Goal: Check status: Check status

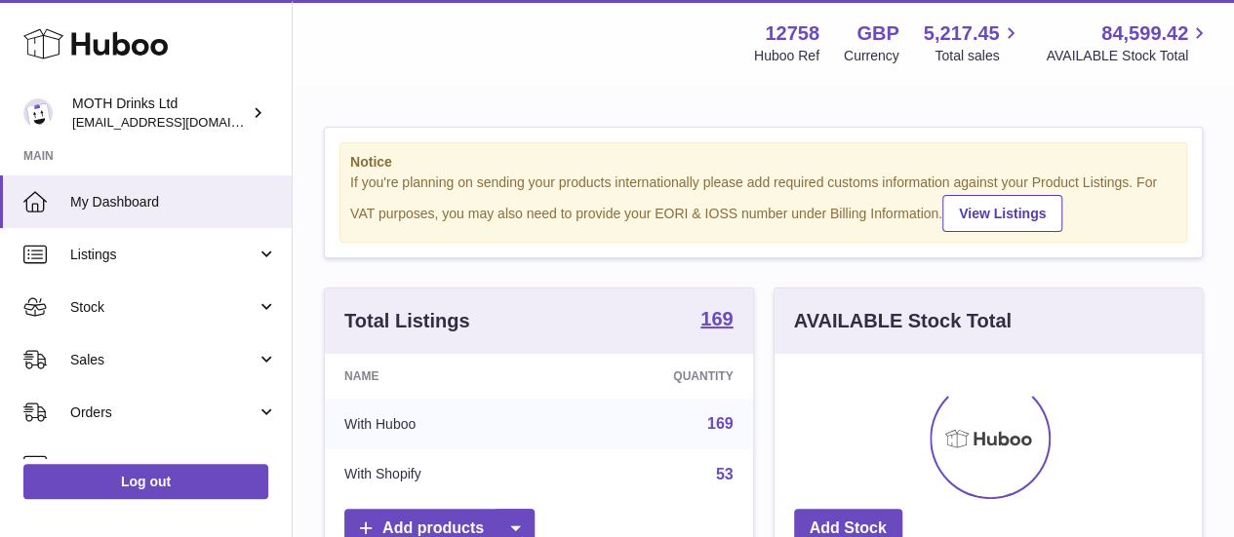
scroll to position [304, 427]
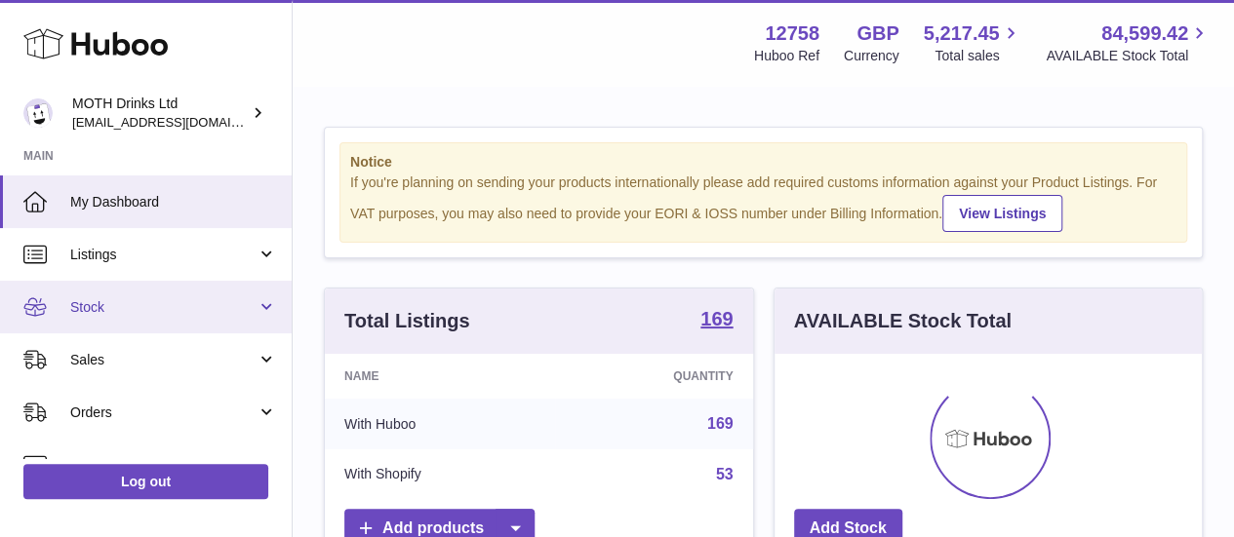
click at [199, 311] on span "Stock" at bounding box center [163, 307] width 186 height 19
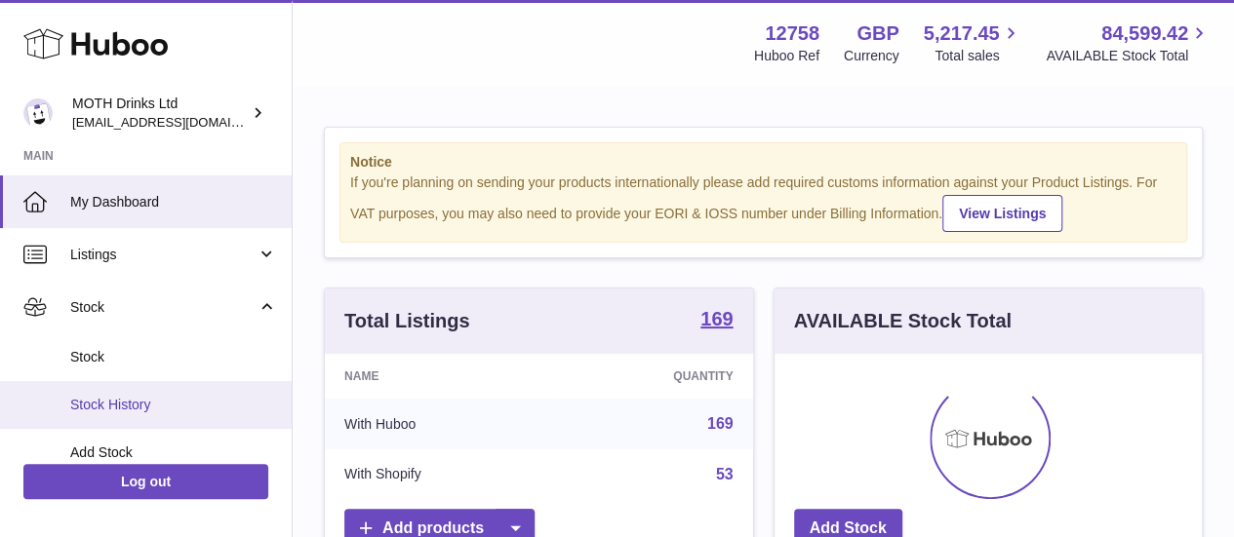
click at [191, 404] on span "Stock History" at bounding box center [173, 405] width 207 height 19
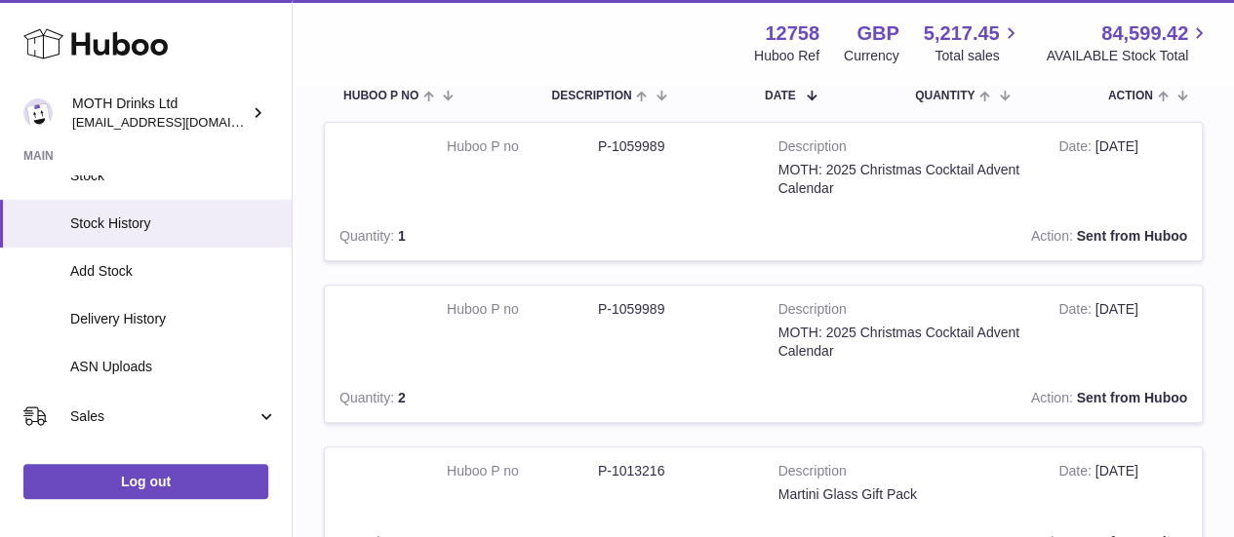
scroll to position [186, 0]
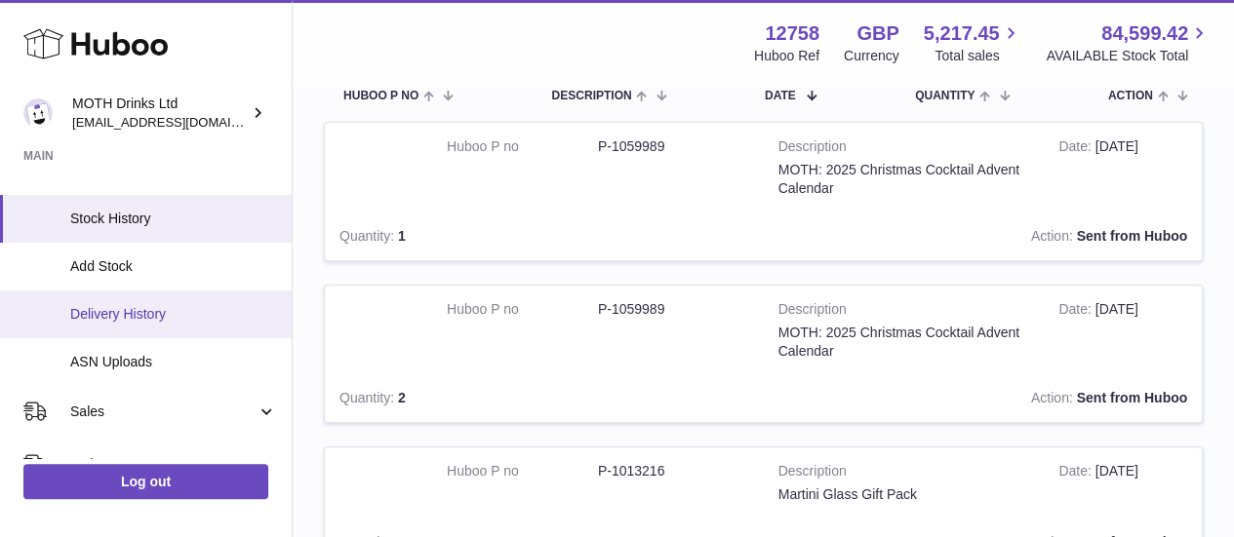
click at [142, 321] on span "Delivery History" at bounding box center [173, 314] width 207 height 19
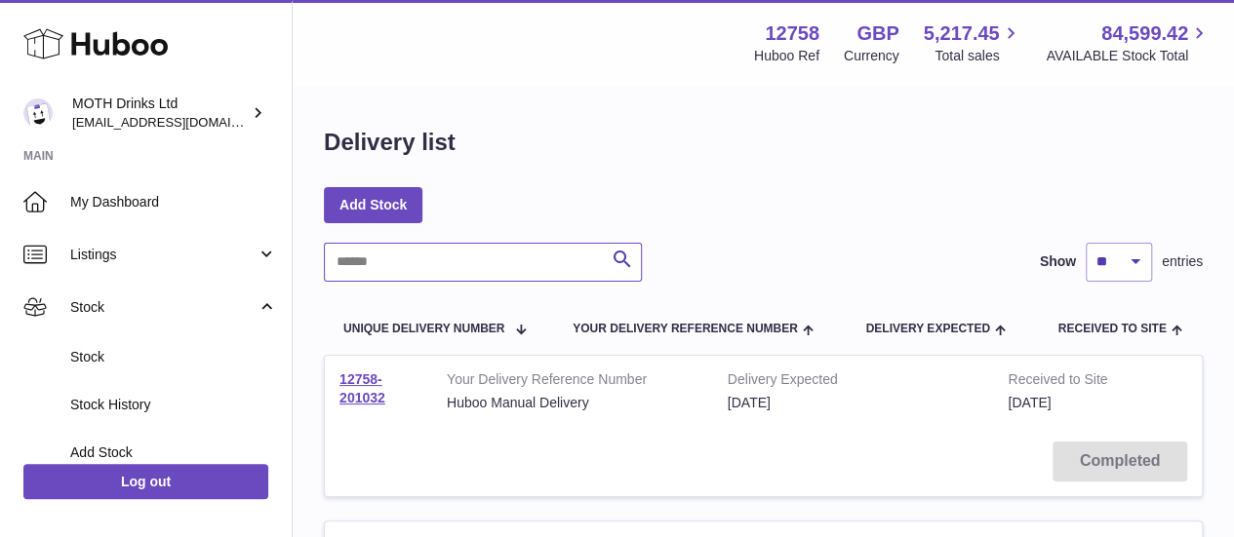
click at [458, 267] on input "text" at bounding box center [483, 262] width 318 height 39
paste input "*******"
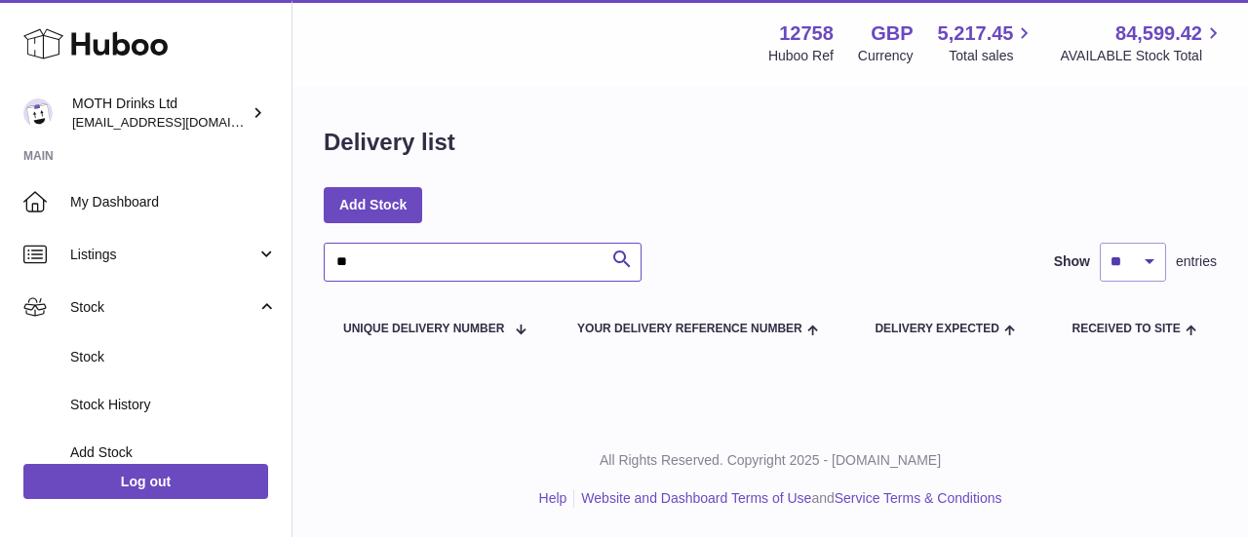
type input "*"
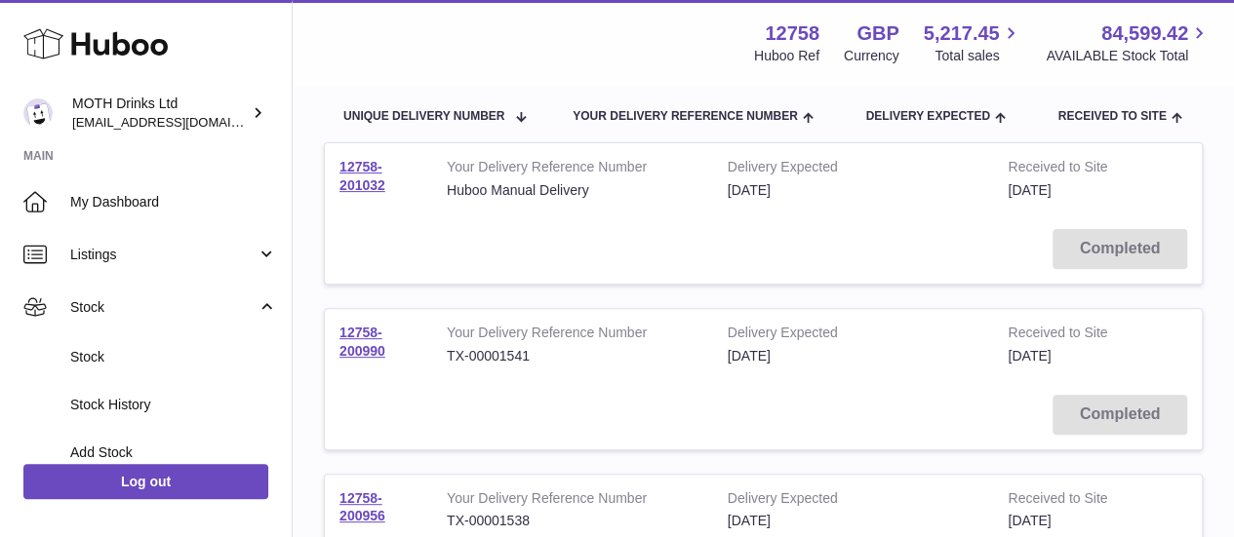
scroll to position [220, 0]
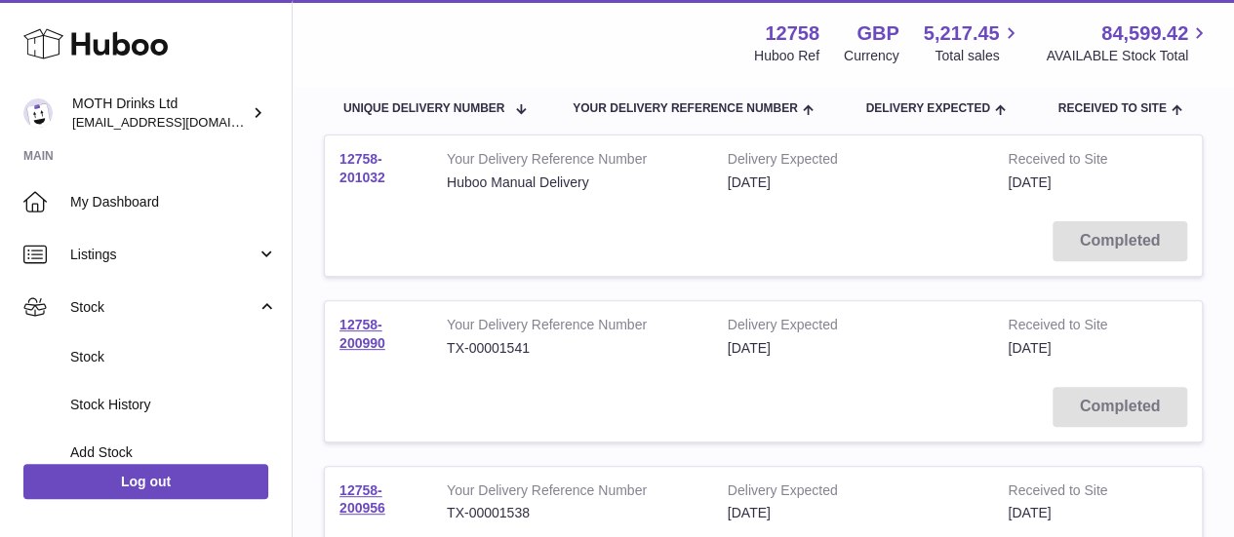
click at [368, 173] on link "12758-201032" at bounding box center [362, 168] width 46 height 34
click at [361, 329] on link "12758-200990" at bounding box center [362, 334] width 46 height 34
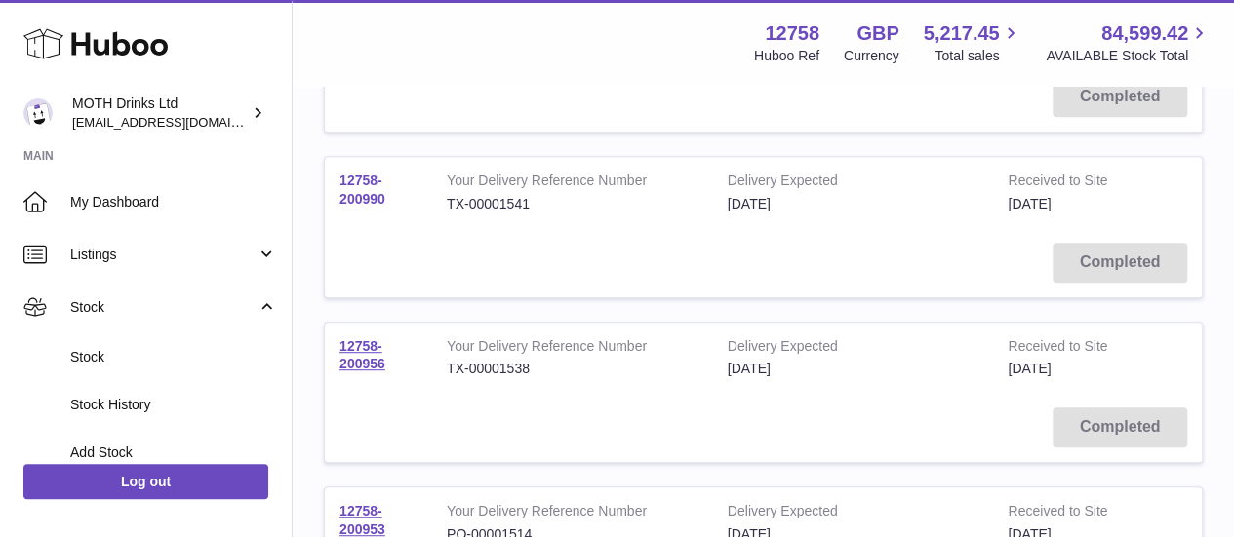
scroll to position [388, 0]
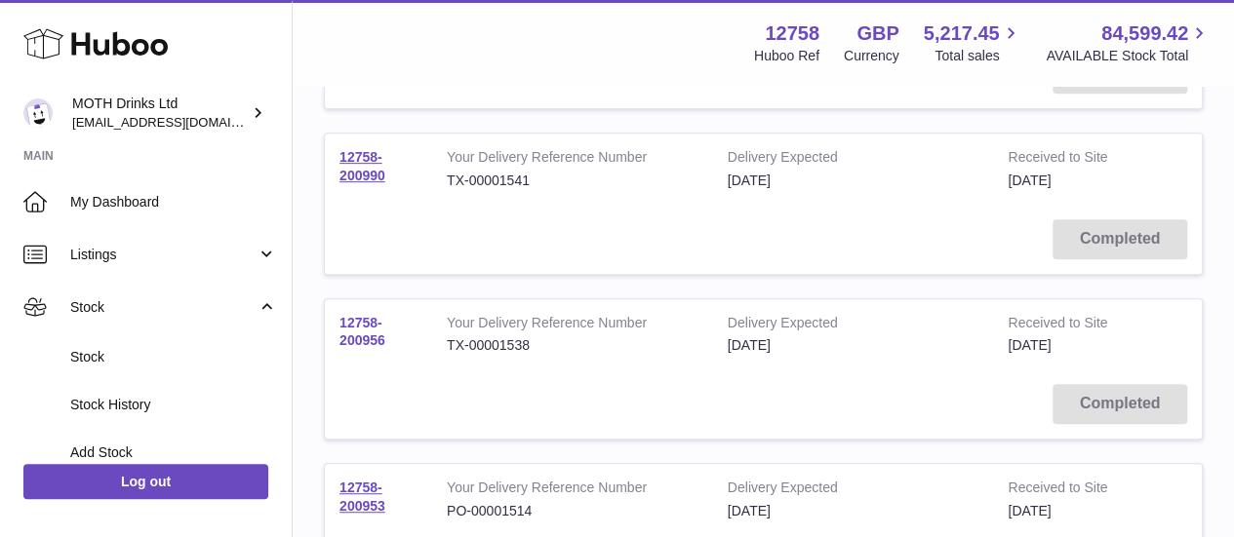
click at [353, 323] on link "12758-200956" at bounding box center [362, 332] width 46 height 34
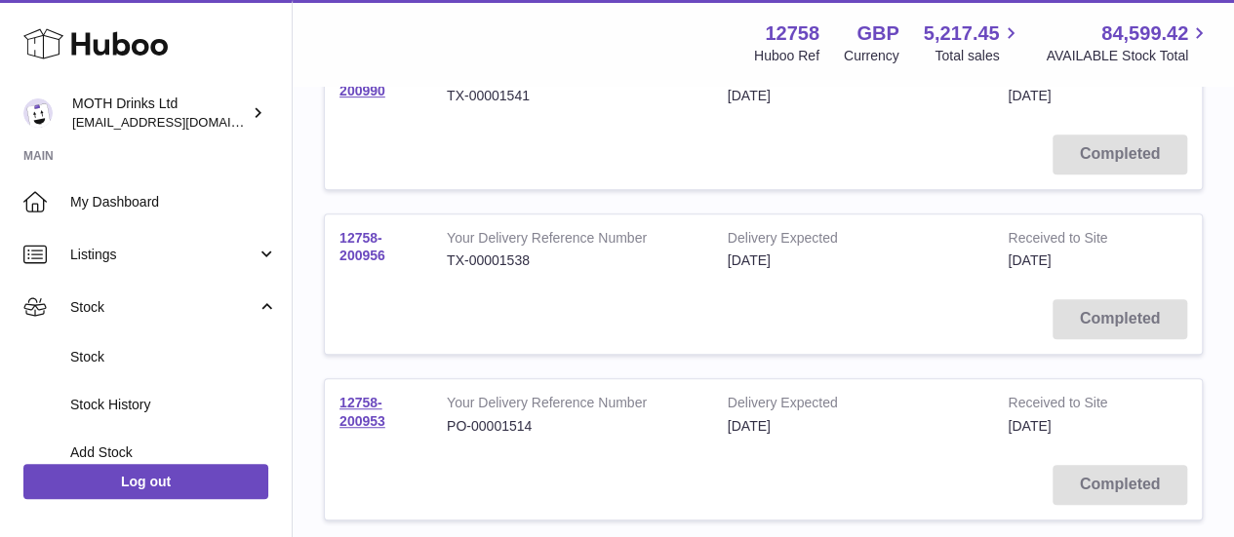
scroll to position [474, 0]
click at [351, 240] on link "12758-200956" at bounding box center [362, 246] width 46 height 34
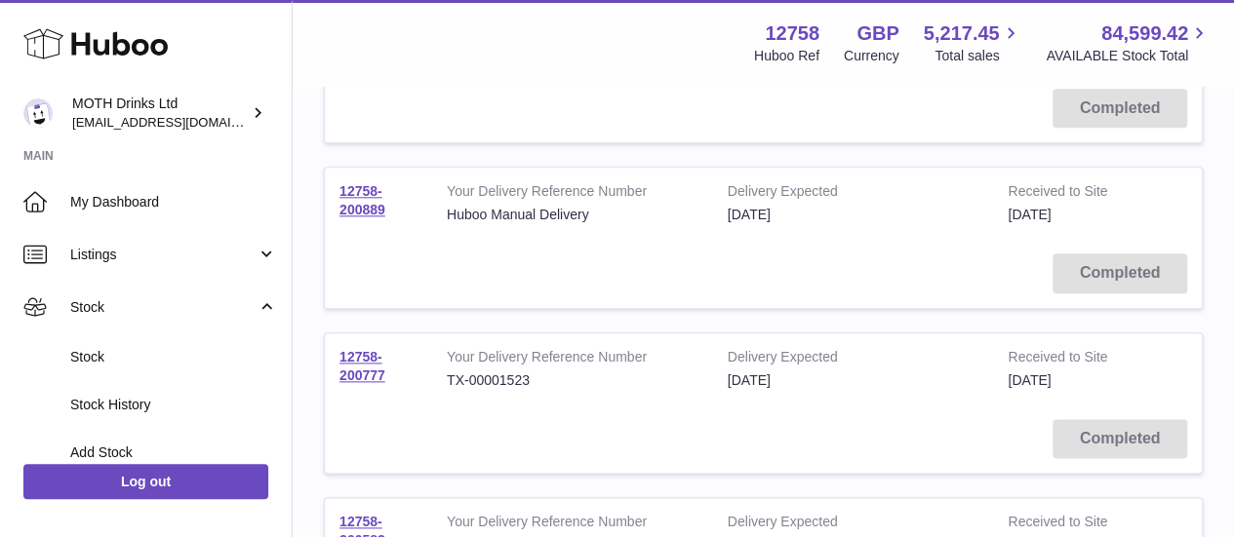
scroll to position [1017, 0]
click at [353, 360] on td "12758-200777" at bounding box center [378, 367] width 107 height 71
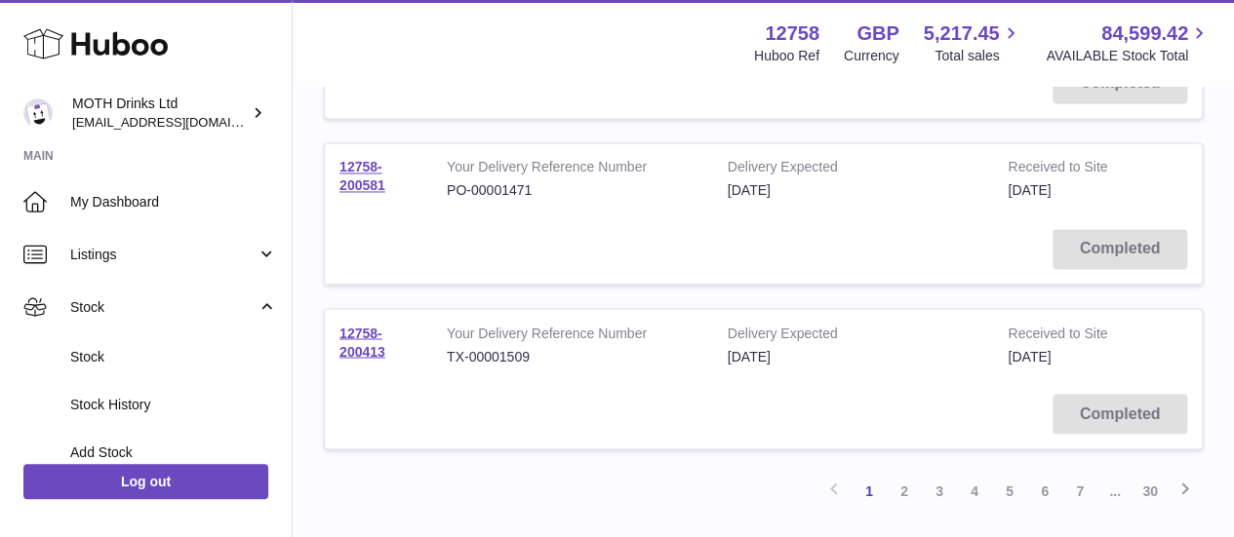
scroll to position [1540, 0]
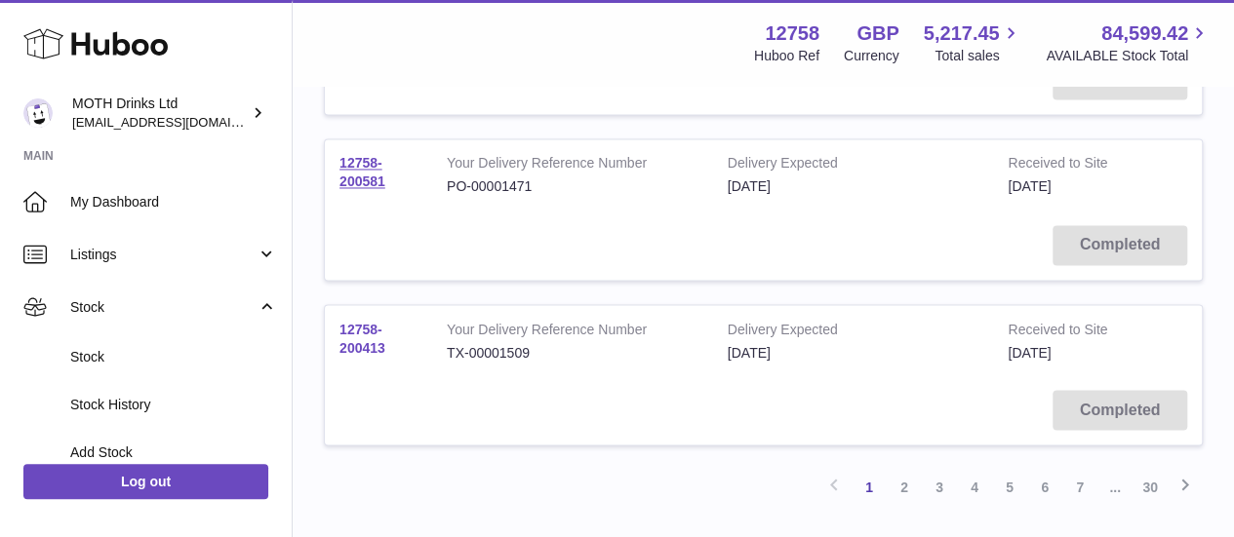
click at [362, 329] on link "12758-200413" at bounding box center [362, 338] width 46 height 34
click at [902, 478] on link "2" at bounding box center [904, 486] width 35 height 35
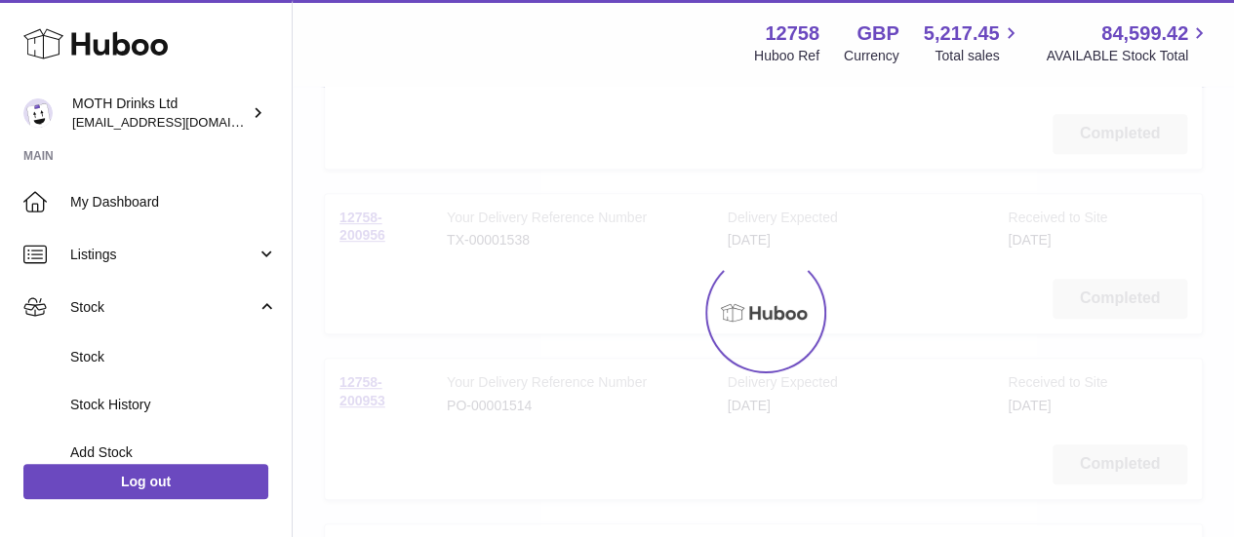
scroll to position [88, 0]
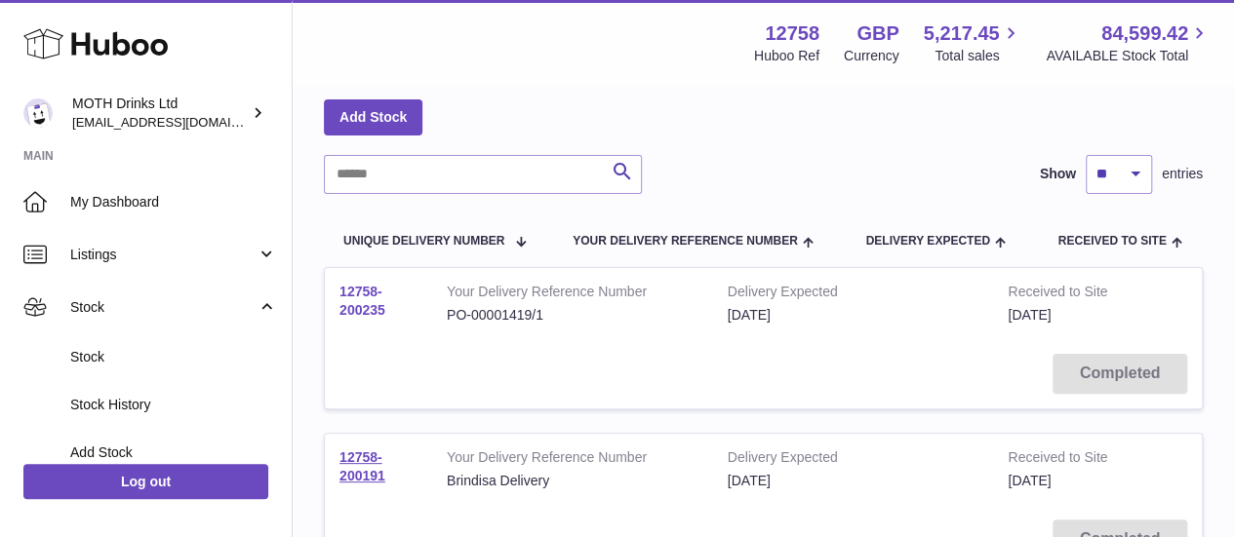
click at [376, 303] on link "12758-200235" at bounding box center [362, 301] width 46 height 34
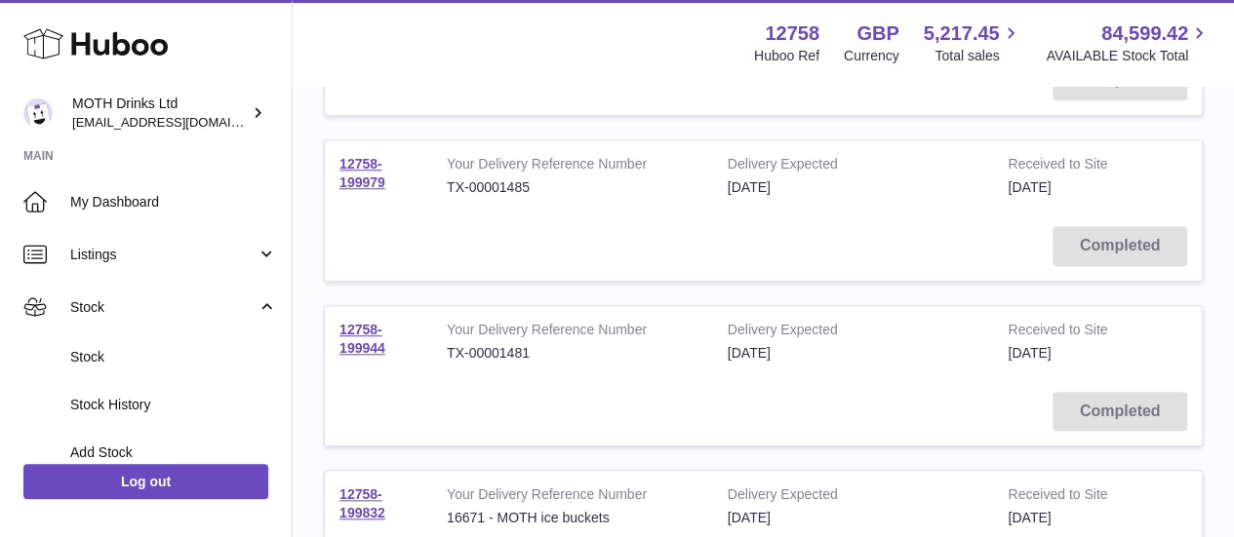
scroll to position [730, 0]
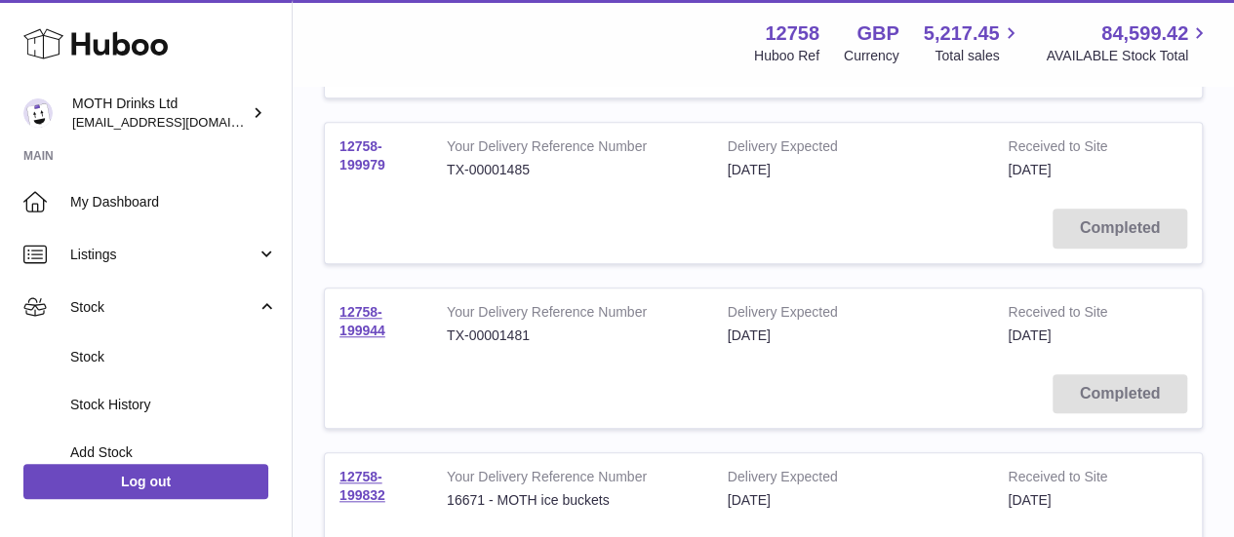
click at [359, 163] on link "12758-199979" at bounding box center [362, 156] width 46 height 34
click at [361, 315] on link "12758-199944" at bounding box center [362, 321] width 46 height 34
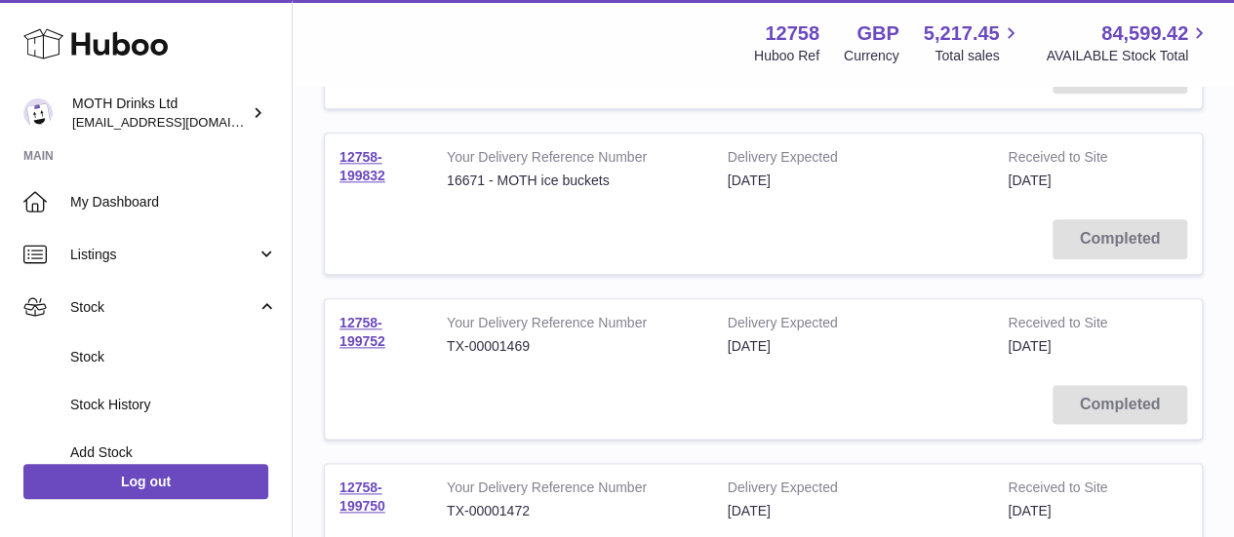
scroll to position [1053, 0]
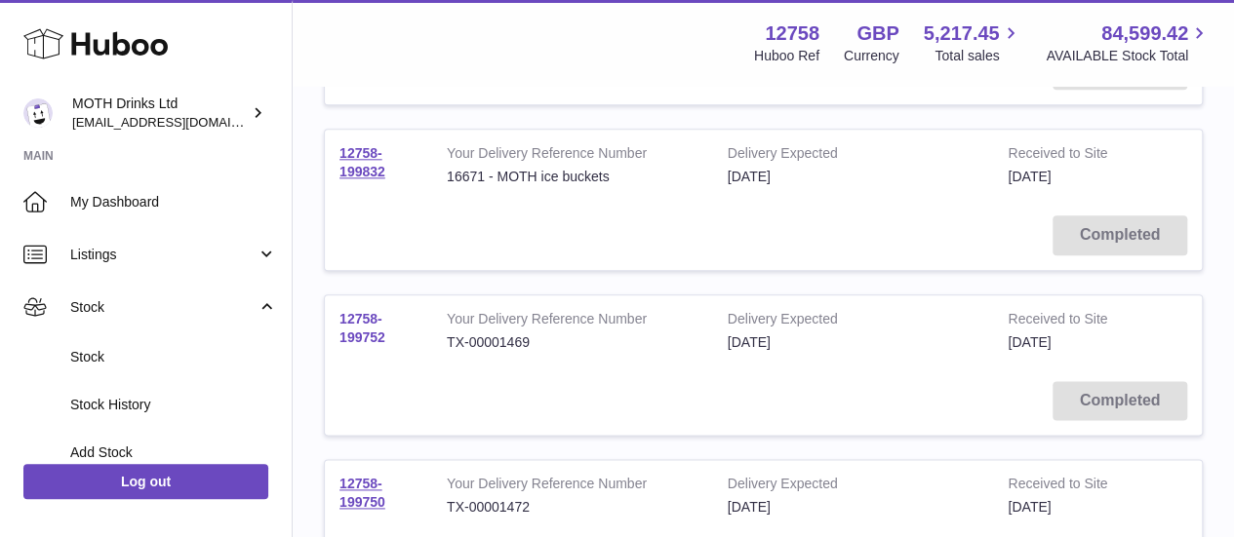
click at [351, 330] on link "12758-199752" at bounding box center [362, 328] width 46 height 34
click at [357, 495] on link "12758-199750" at bounding box center [362, 493] width 46 height 34
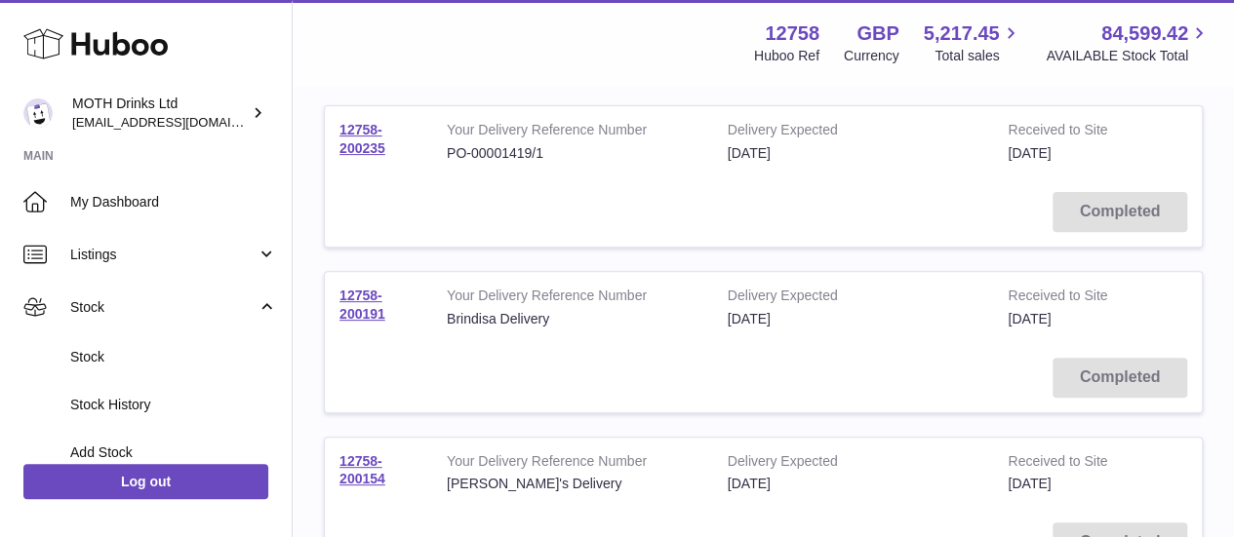
scroll to position [131, 0]
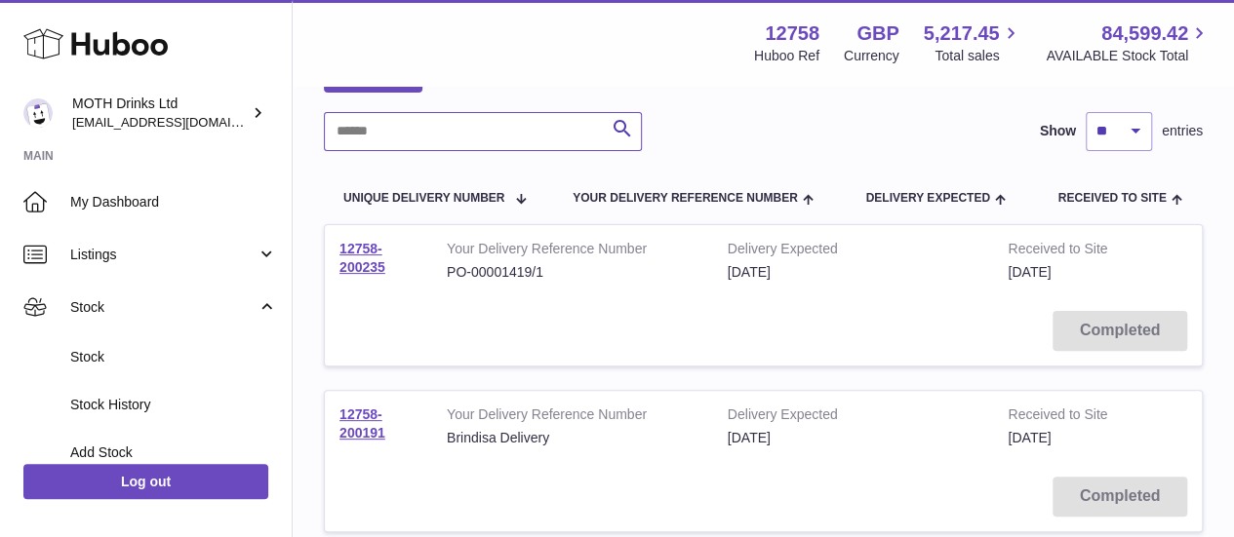
paste input "**********"
click at [409, 141] on input "**********" at bounding box center [483, 131] width 318 height 39
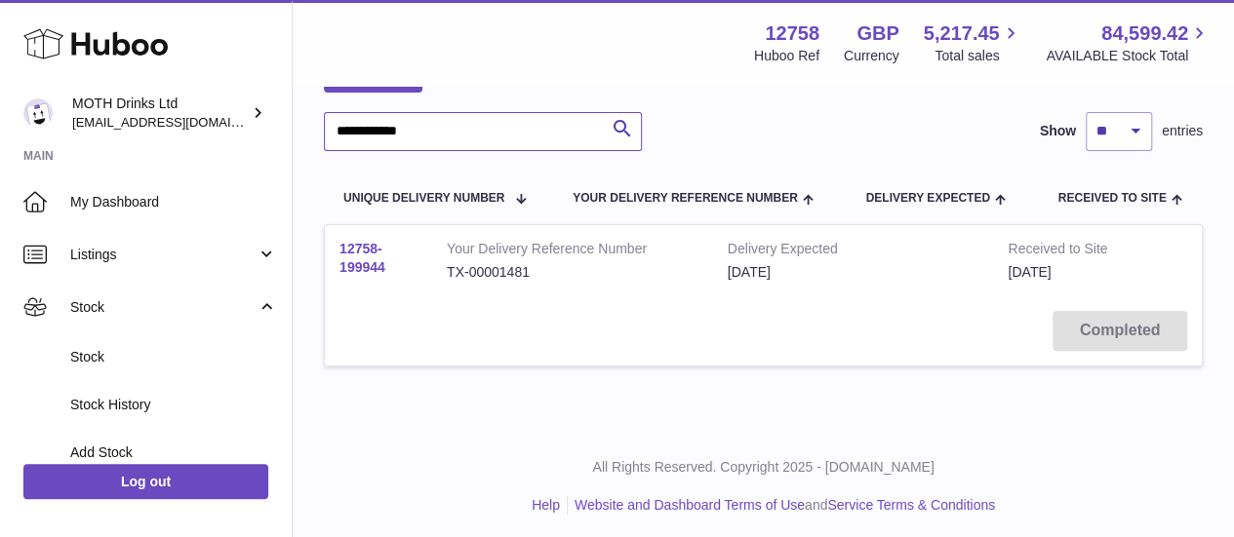
type input "**********"
click at [371, 263] on link "12758-199944" at bounding box center [362, 258] width 46 height 34
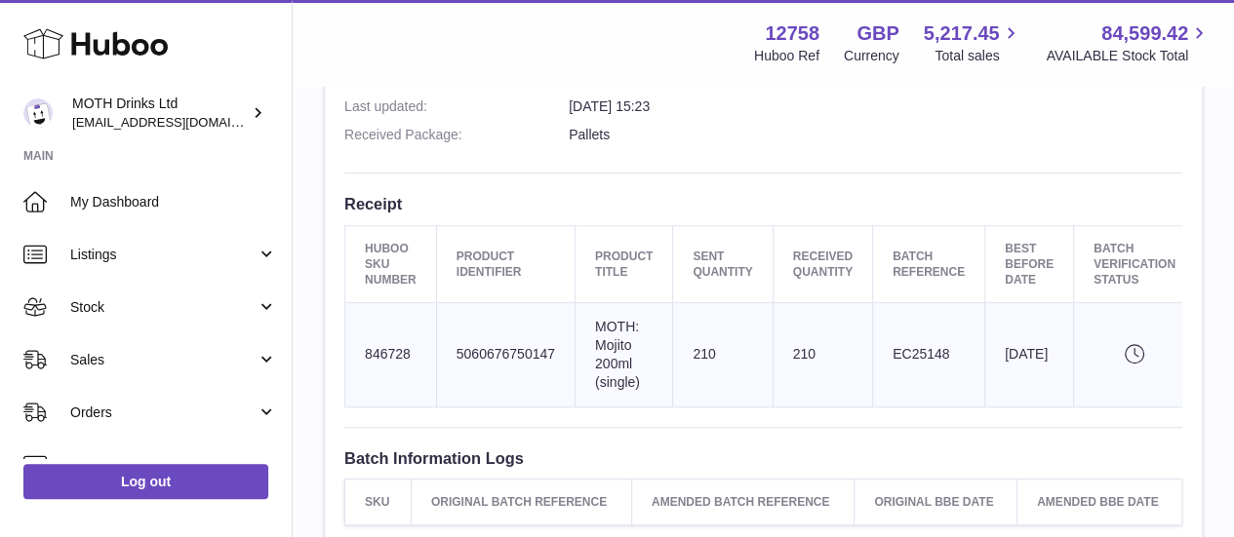
scroll to position [574, 0]
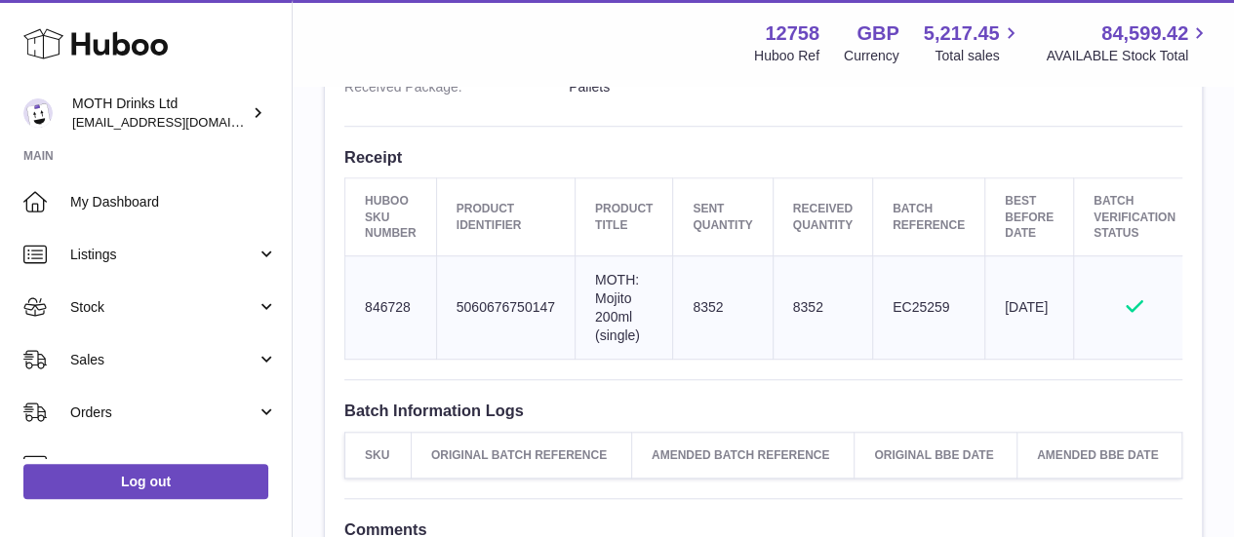
scroll to position [679, 0]
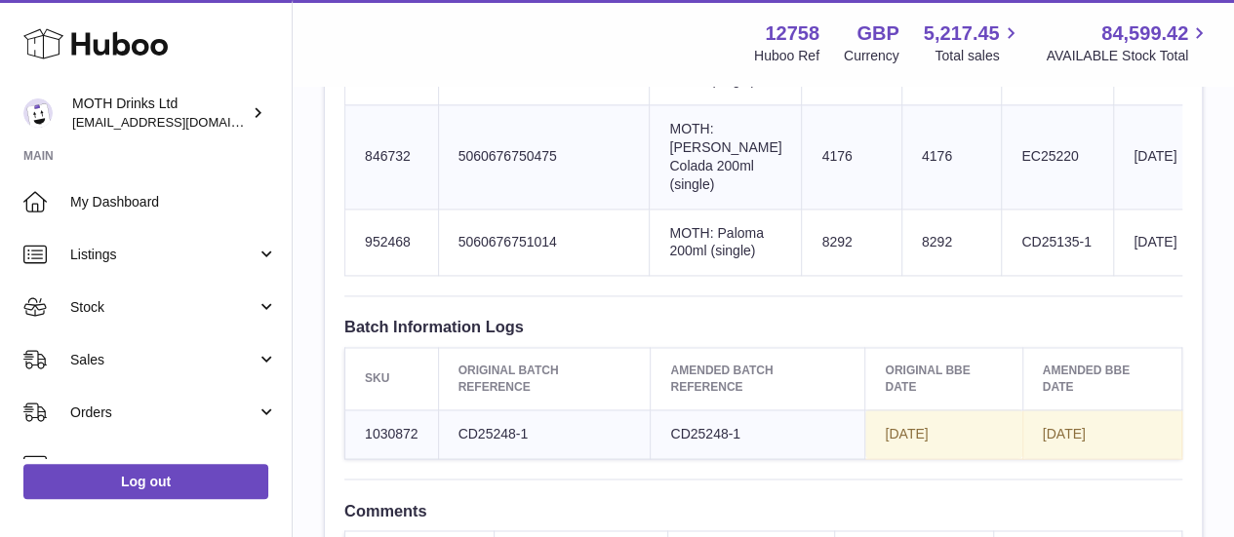
scroll to position [1346, 0]
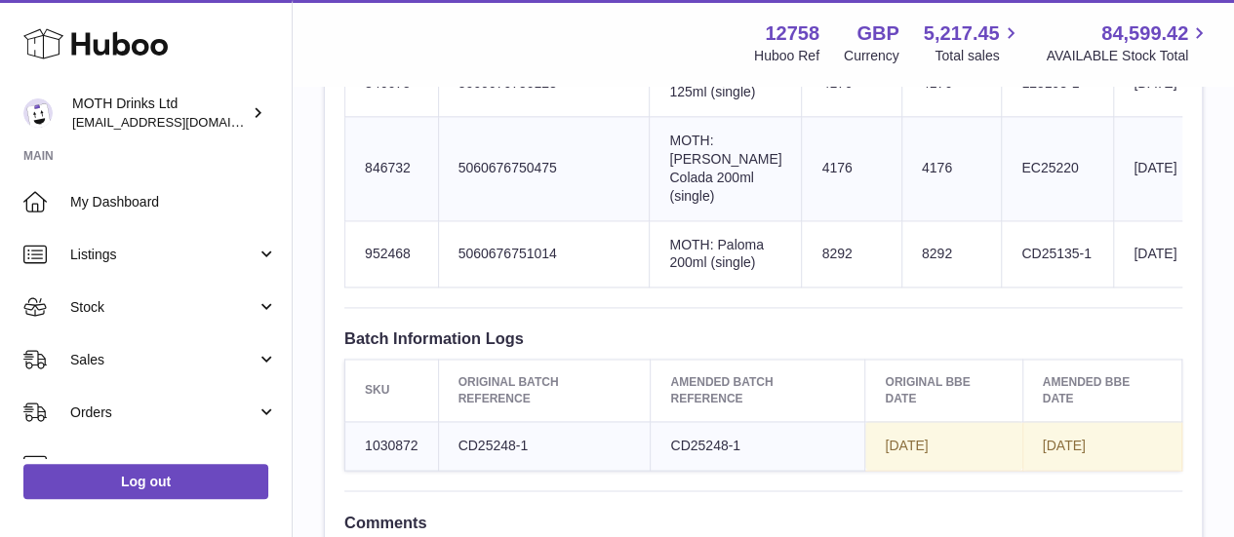
scroll to position [1334, 0]
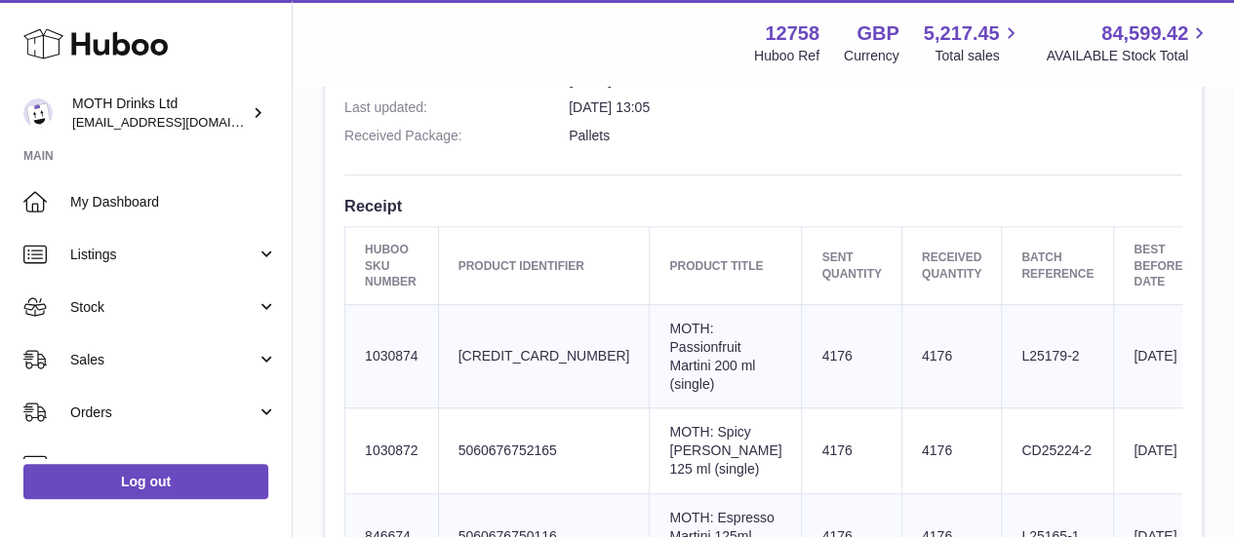
scroll to position [628, 0]
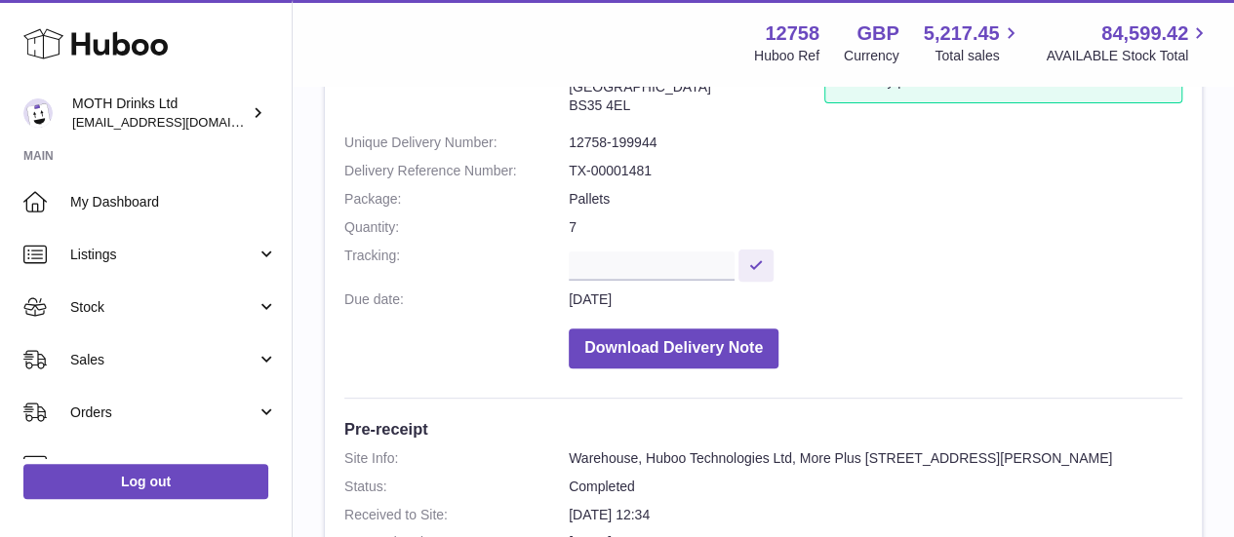
scroll to position [97, 0]
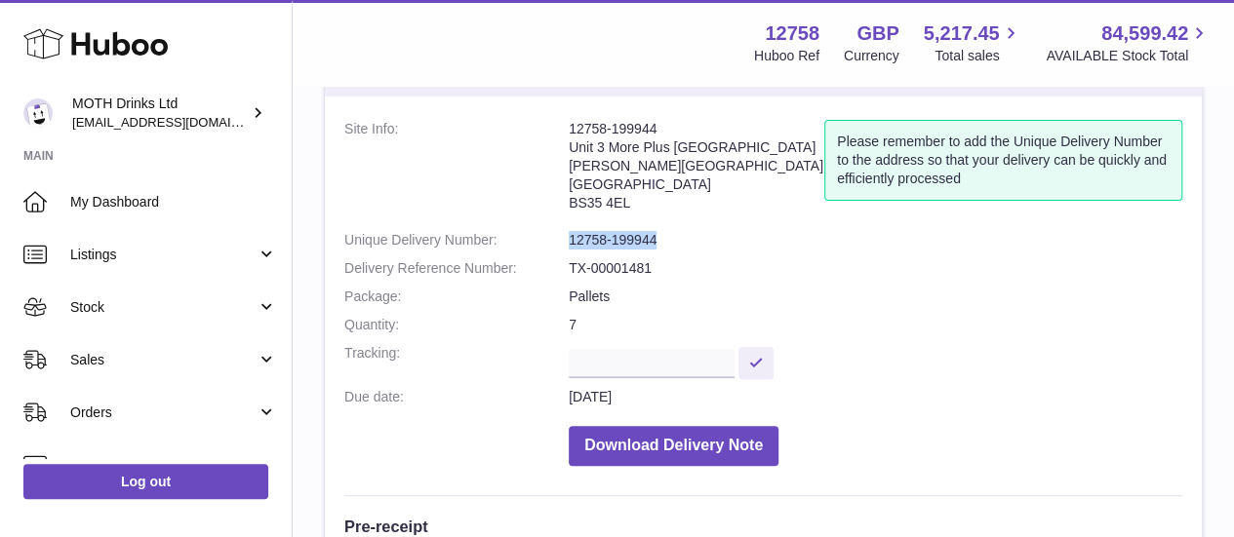
copy dl "12758-199944"
drag, startPoint x: 667, startPoint y: 245, endPoint x: 569, endPoint y: 241, distance: 98.6
click at [569, 241] on dd "12758-199944" at bounding box center [876, 240] width 614 height 19
